Goal: Transaction & Acquisition: Book appointment/travel/reservation

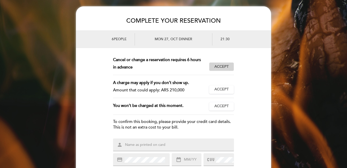
click at [225, 67] on span "Accept" at bounding box center [222, 66] width 14 height 5
click at [220, 90] on span "Accept" at bounding box center [222, 89] width 14 height 5
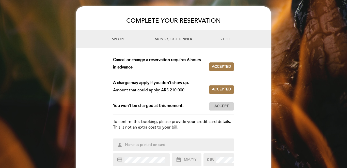
click at [220, 107] on span "Accept" at bounding box center [222, 105] width 14 height 5
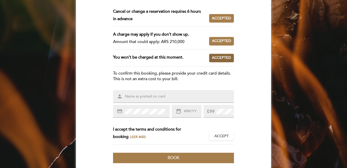
scroll to position [49, 0]
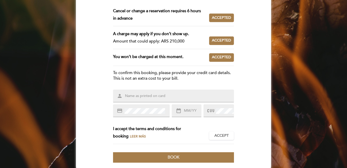
click at [150, 96] on input "text" at bounding box center [180, 96] width 110 height 6
drag, startPoint x: 158, startPoint y: 96, endPoint x: 116, endPoint y: 96, distance: 41.7
click at [116, 96] on div "person [CREDIT_CARD_NUMBER]" at bounding box center [173, 95] width 121 height 13
click at [128, 98] on input "[CREDIT_CARD_NUMBER]" at bounding box center [180, 96] width 110 height 6
drag, startPoint x: 160, startPoint y: 96, endPoint x: 120, endPoint y: 96, distance: 40.7
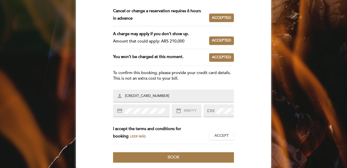
click at [120, 96] on div "person [CREDIT_CARD_NUMBER]" at bounding box center [173, 95] width 121 height 13
type input "[PERSON_NAME]"
click at [85, 106] on form "This reservation requires a prepayment. Amount to be paid: ARS 210,000 Accept A…" at bounding box center [173, 84] width 195 height 155
click at [191, 113] on input "text" at bounding box center [193, 111] width 18 height 6
type input "12/30"
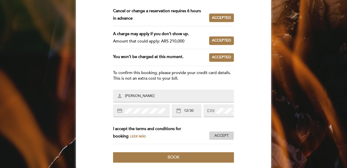
click at [220, 136] on span "Accept" at bounding box center [222, 135] width 14 height 5
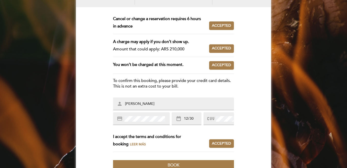
scroll to position [59, 0]
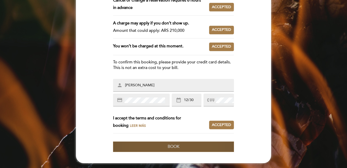
click at [170, 146] on span "Book" at bounding box center [174, 146] width 12 height 5
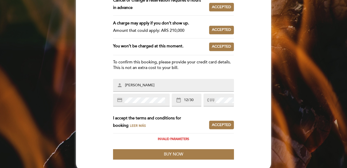
click at [146, 146] on form "This reservation requires a prepayment. Amount to be paid: ARS 210,000 Accept A…" at bounding box center [173, 78] width 195 height 163
click at [185, 113] on form "This reservation requires a prepayment. Amount to be paid: ARS 210,000 Accept A…" at bounding box center [173, 78] width 195 height 163
click at [190, 103] on div "date_range 12/30" at bounding box center [186, 100] width 29 height 13
click at [170, 86] on input "[PERSON_NAME]" at bounding box center [180, 86] width 110 height 6
click at [167, 85] on input "[PERSON_NAME]" at bounding box center [180, 86] width 110 height 6
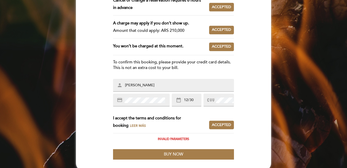
click at [101, 91] on form "This reservation requires a prepayment. Amount to be paid: ARS 210,000 Accept A…" at bounding box center [173, 78] width 195 height 163
click at [223, 123] on span "Accepted" at bounding box center [221, 124] width 19 height 5
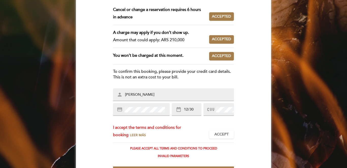
scroll to position [75, 0]
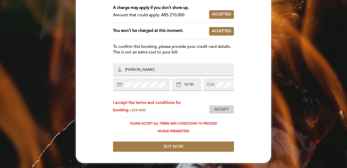
click at [232, 109] on button "Accept Accepted" at bounding box center [221, 109] width 25 height 9
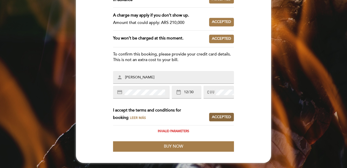
scroll to position [67, 0]
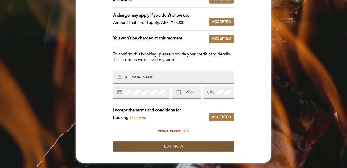
click at [173, 146] on span "Buy now" at bounding box center [173, 146] width 19 height 5
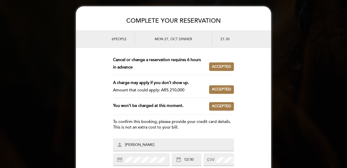
scroll to position [59, 0]
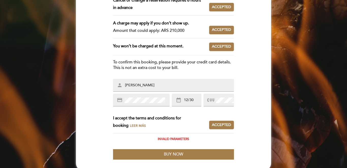
click at [160, 87] on input "[PERSON_NAME]" at bounding box center [180, 86] width 110 height 6
click at [132, 104] on div "credit_card" at bounding box center [141, 100] width 57 height 13
click at [95, 100] on form "This reservation requires a prepayment. Amount to be paid: ARS 210,000 Accept A…" at bounding box center [173, 78] width 195 height 163
drag, startPoint x: 194, startPoint y: 101, endPoint x: 172, endPoint y: 99, distance: 21.7
click at [173, 99] on div "date_range 12/30" at bounding box center [186, 100] width 29 height 13
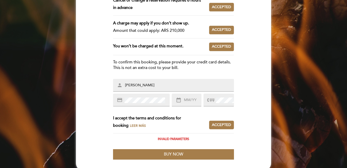
click at [187, 96] on div "credit_card date_range" at bounding box center [173, 100] width 121 height 13
click at [160, 83] on input "[PERSON_NAME]" at bounding box center [180, 86] width 110 height 6
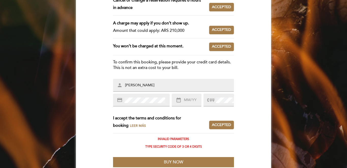
type input "[PERSON_NAME]"
type input "05/26"
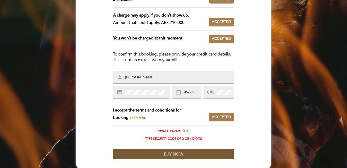
click at [183, 152] on span "Buy now" at bounding box center [173, 154] width 19 height 5
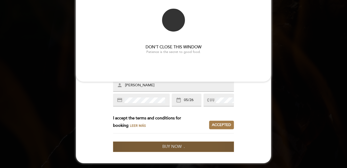
scroll to position [0, 0]
